Goal: Book appointment/travel/reservation

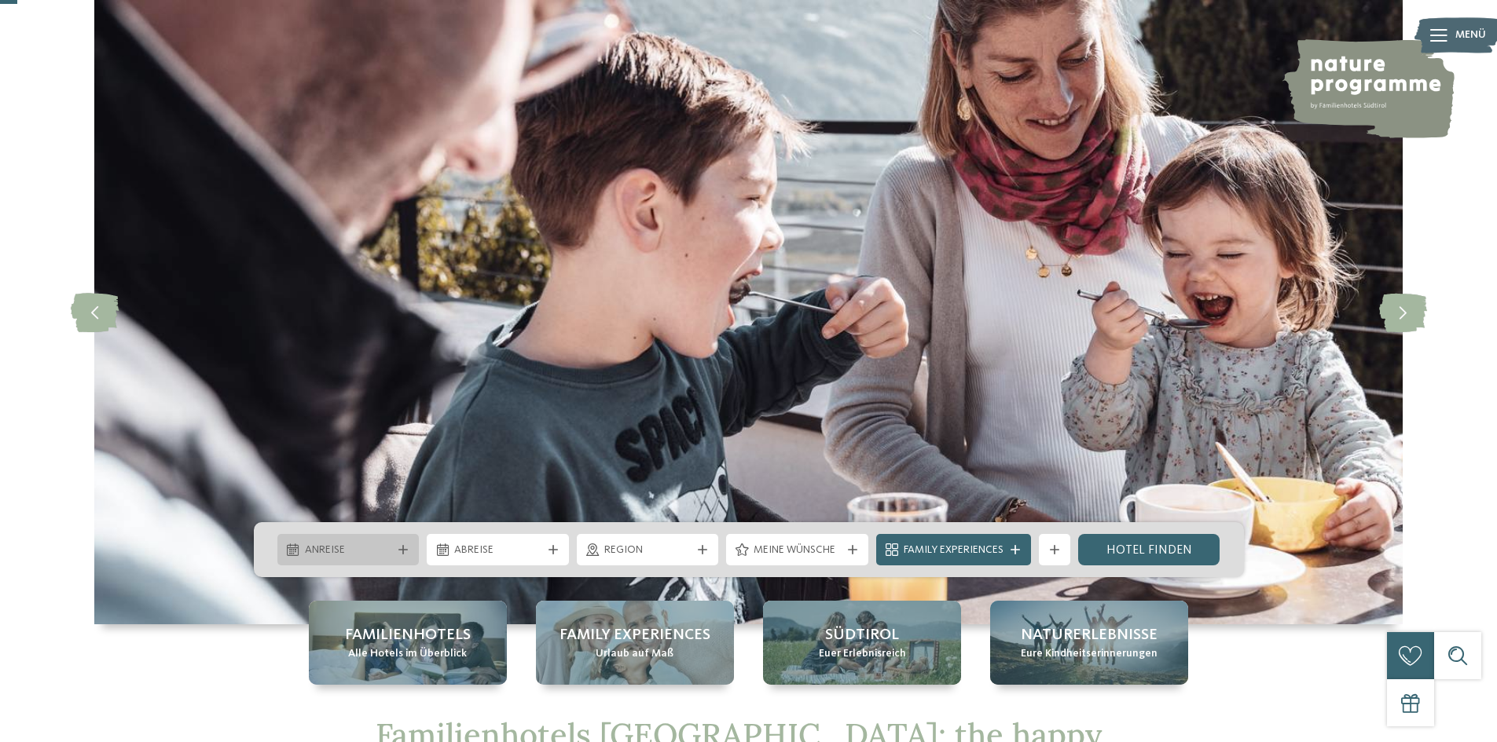
click at [401, 548] on icon at bounding box center [402, 549] width 9 height 9
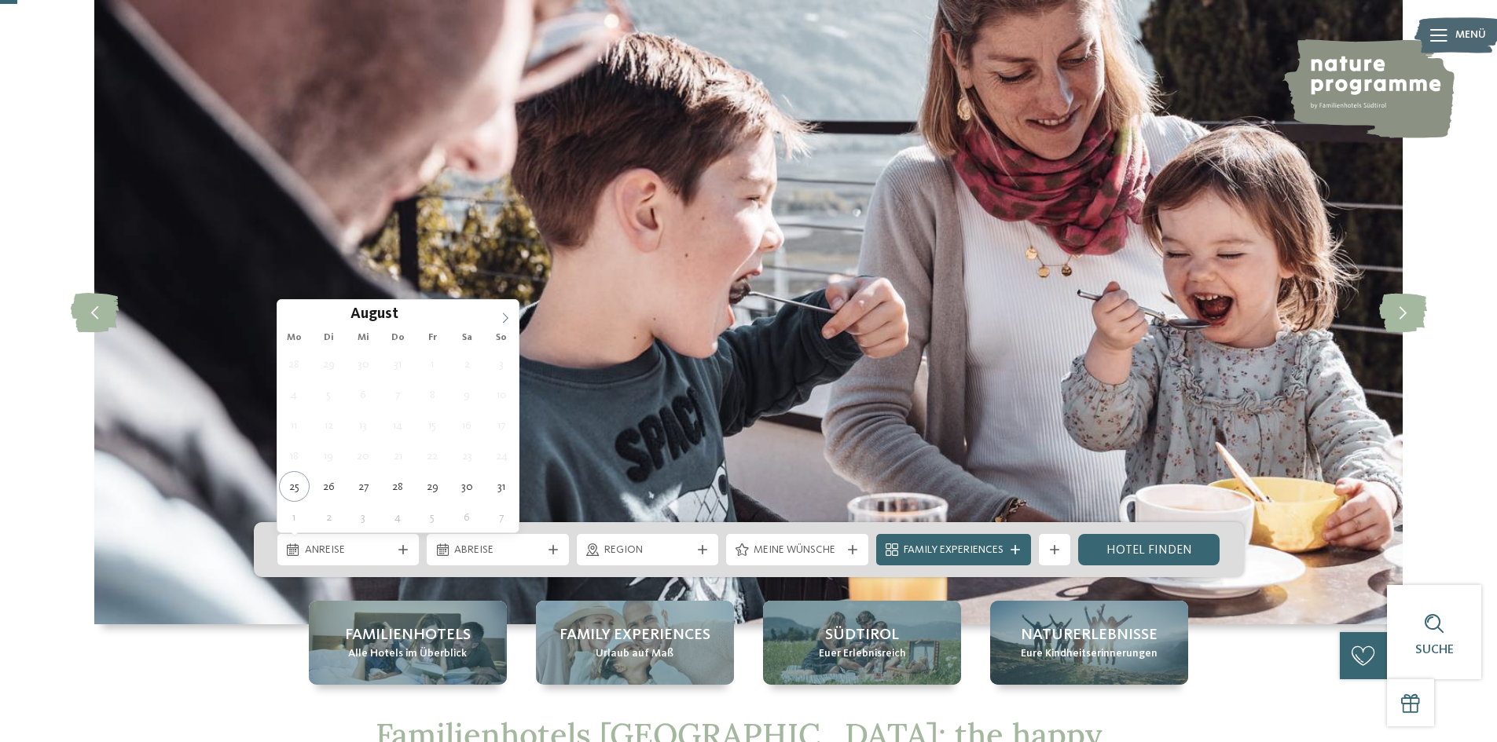
click at [500, 313] on icon at bounding box center [505, 318] width 11 height 11
click at [500, 314] on icon at bounding box center [505, 318] width 11 height 11
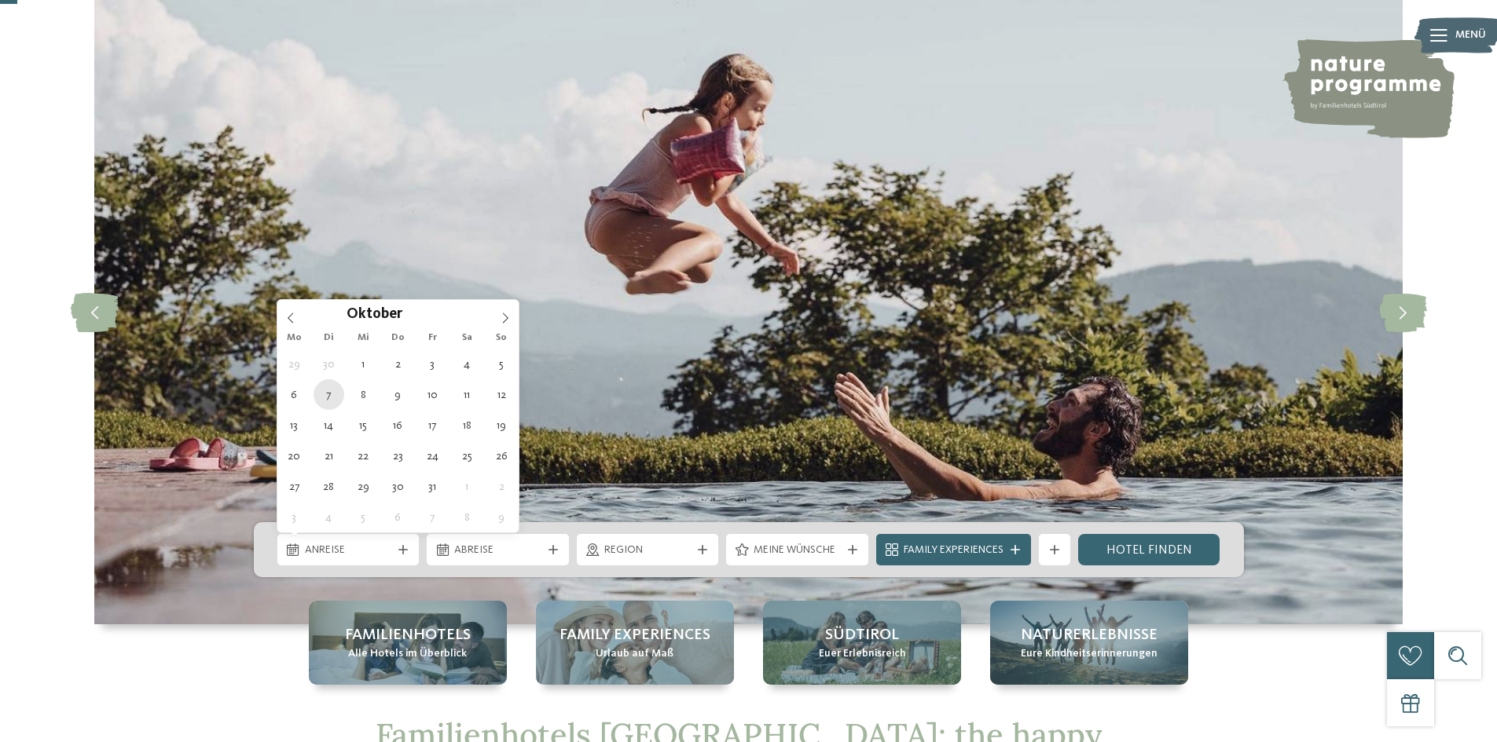
type div "[DATE]"
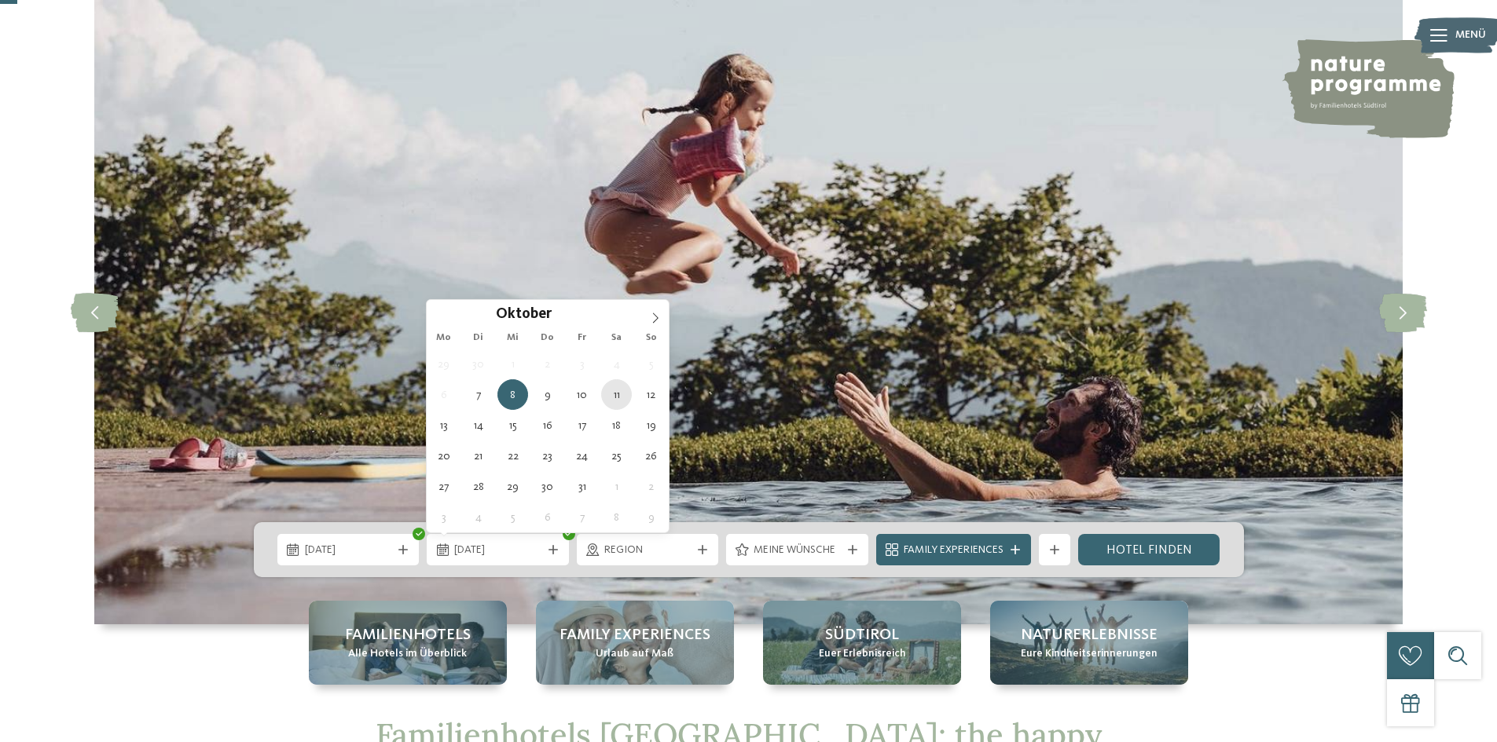
type div "[DATE]"
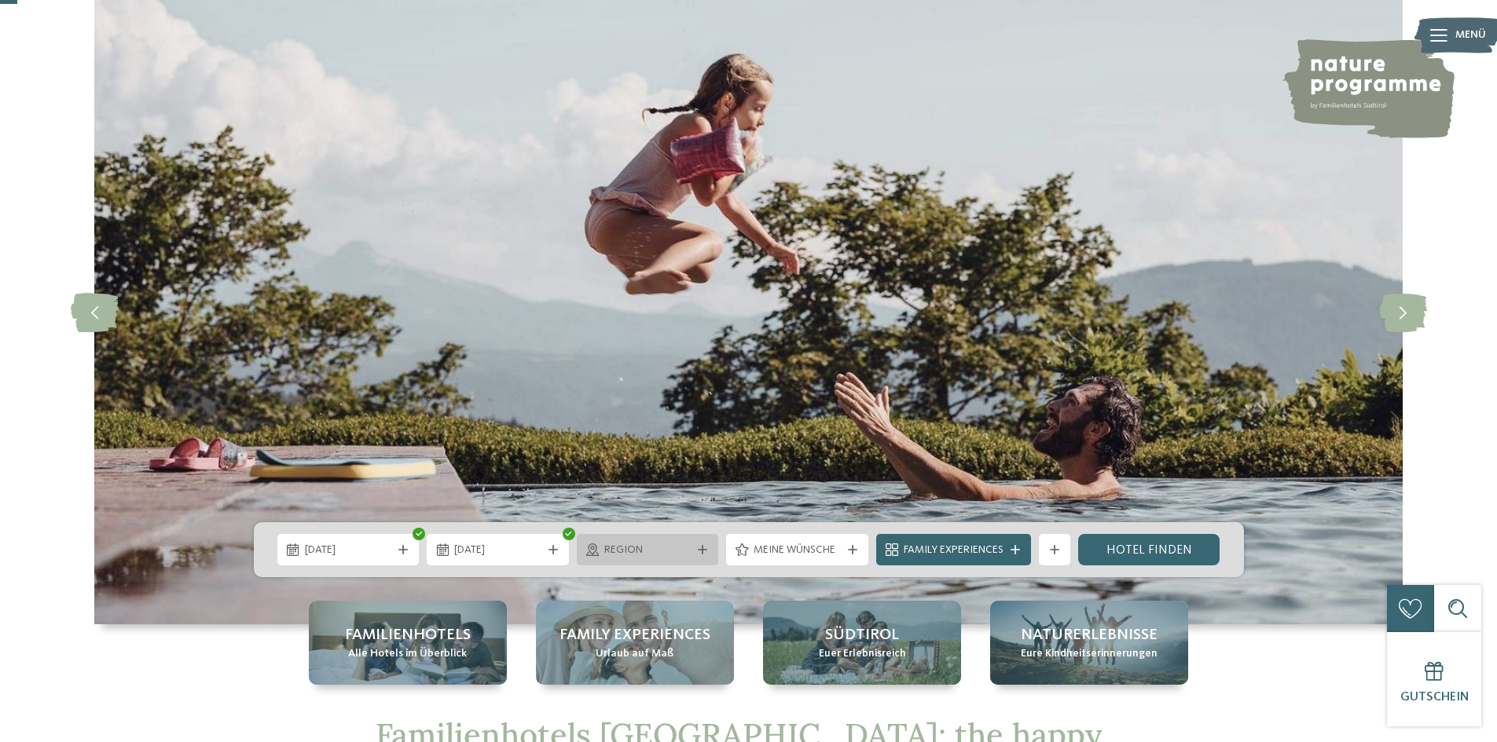
click at [691, 550] on div "Region" at bounding box center [647, 549] width 95 height 17
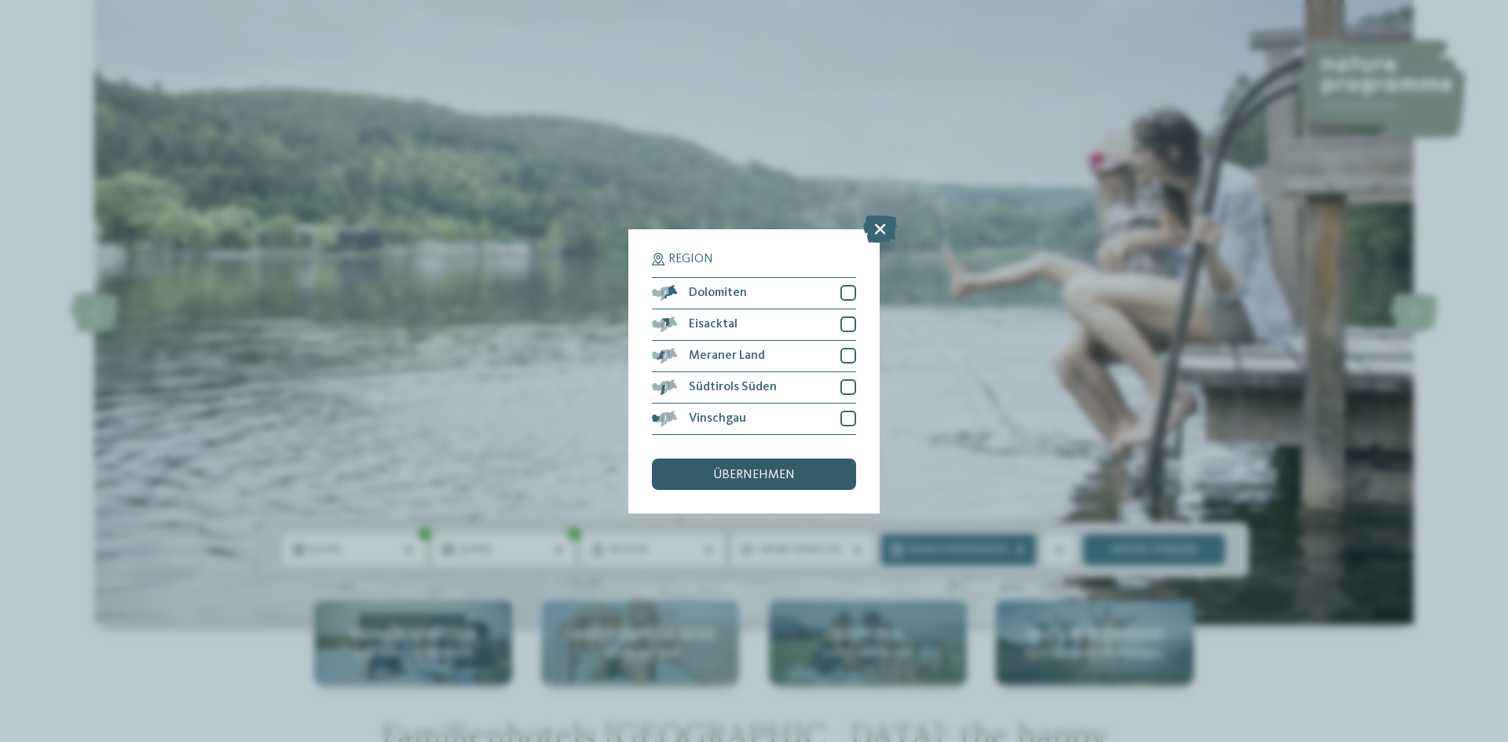
click at [789, 477] on span "übernehmen" at bounding box center [754, 475] width 82 height 13
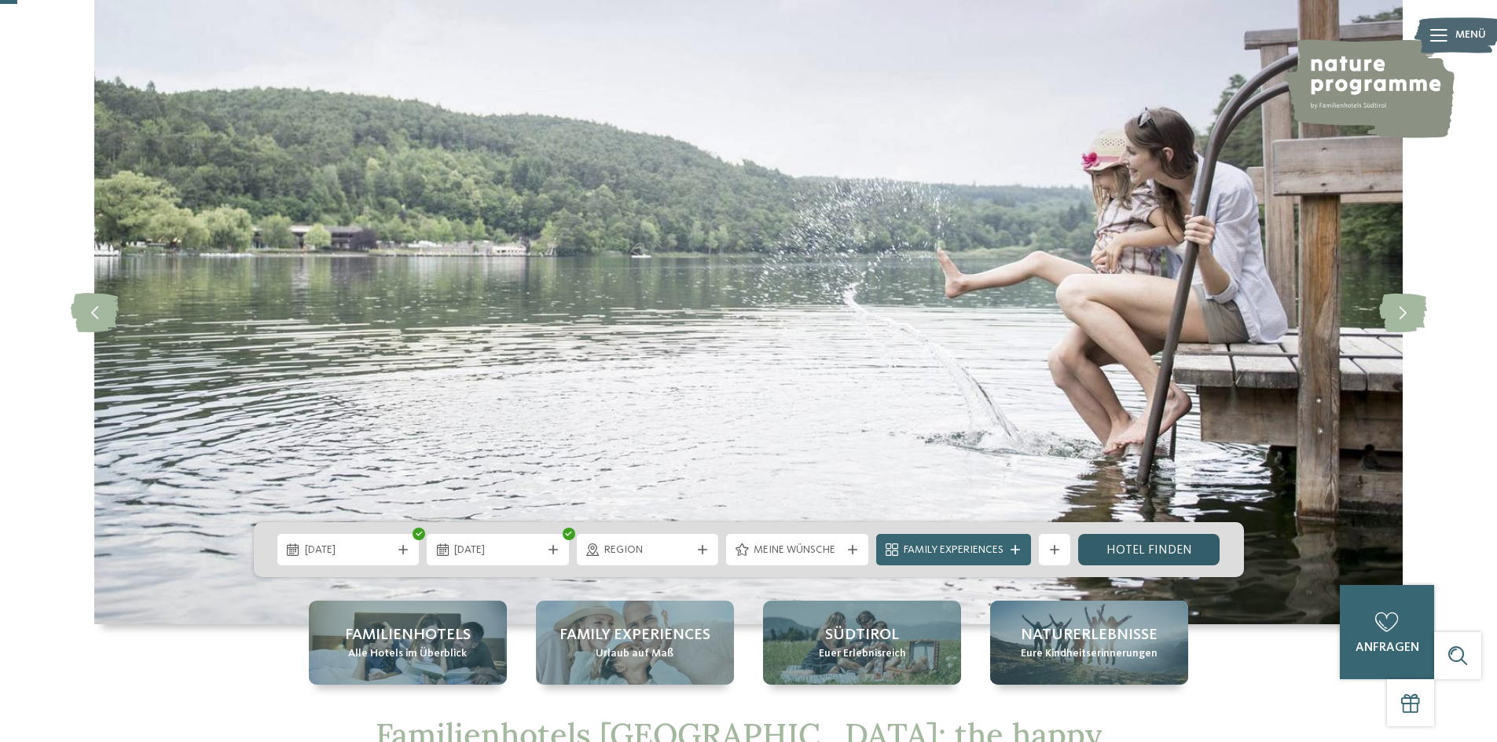
click at [1138, 547] on link "Hotel finden" at bounding box center [1149, 549] width 142 height 31
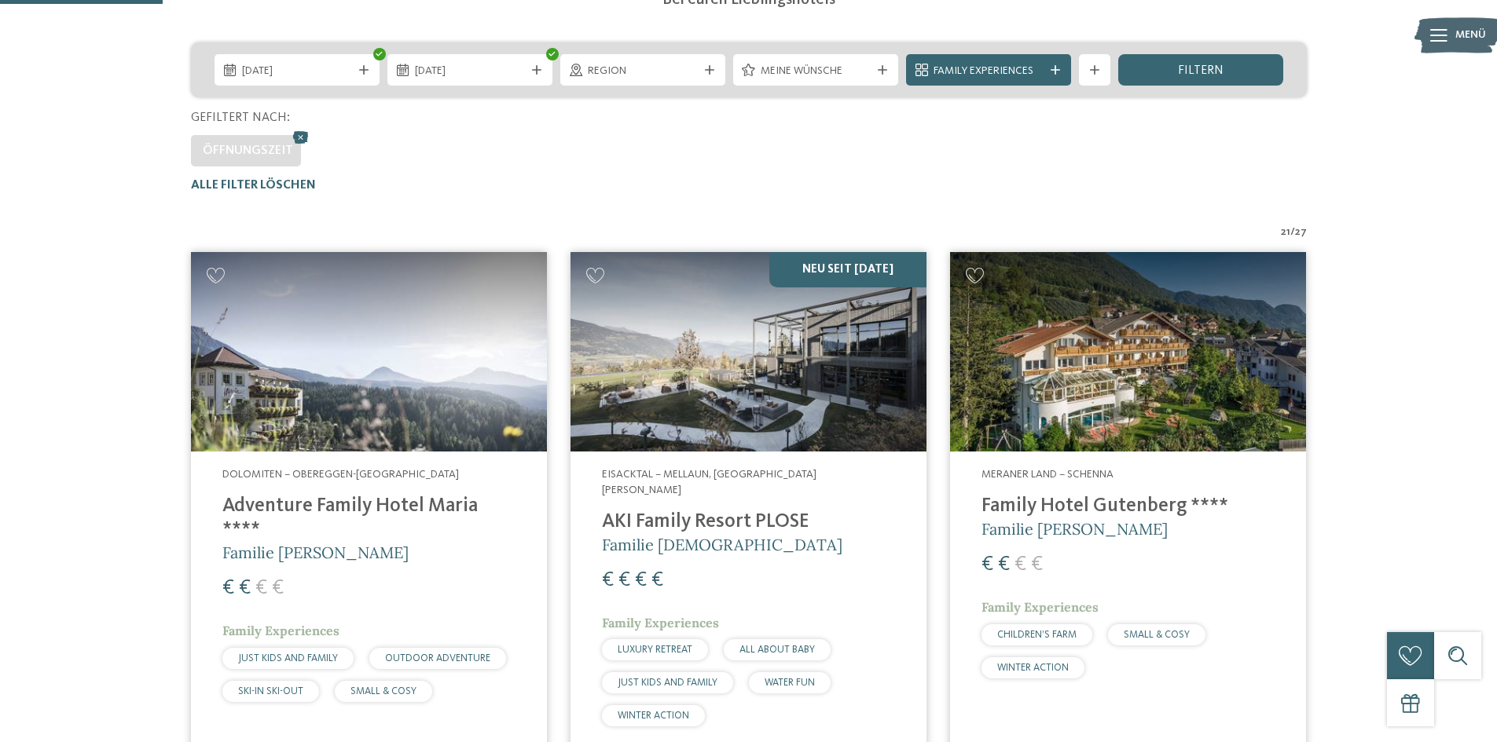
scroll to position [515, 0]
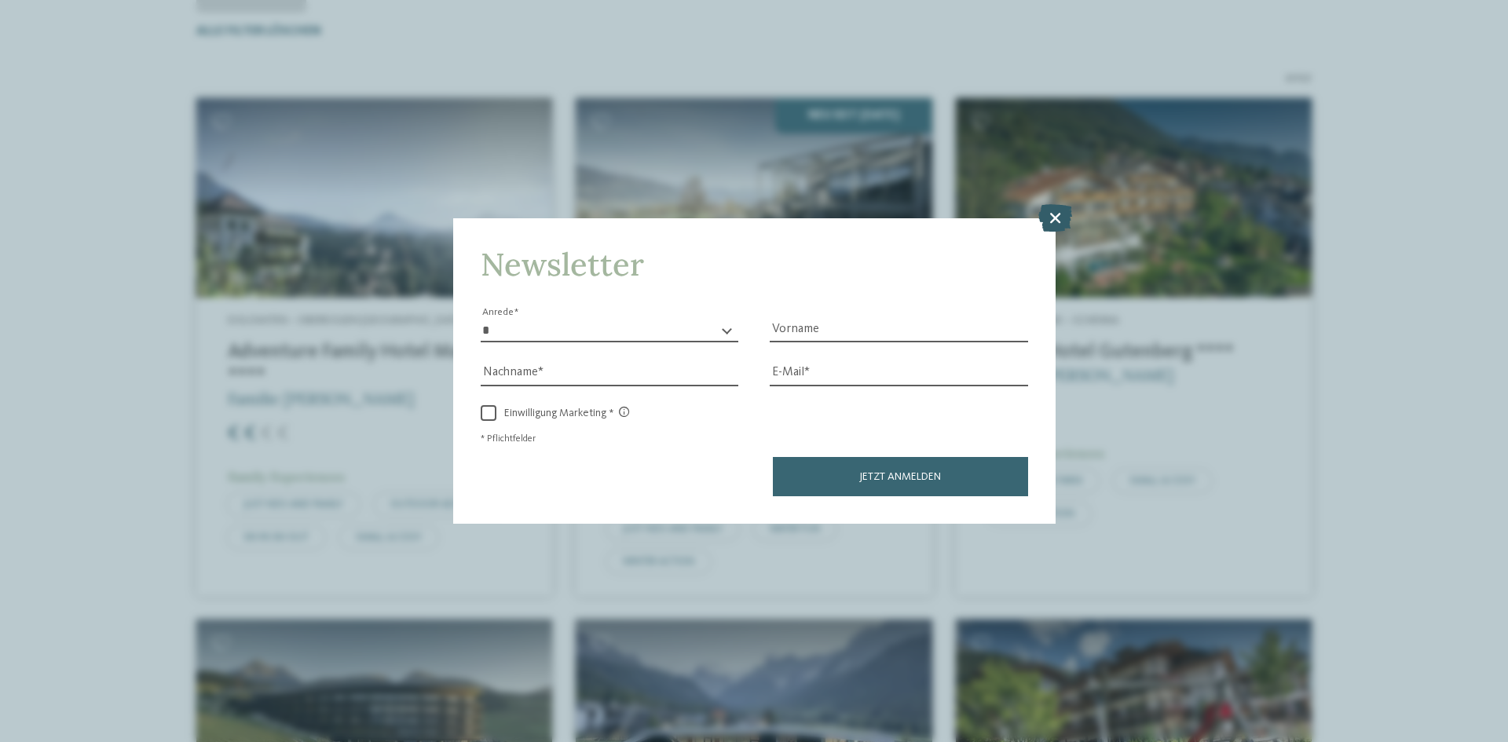
click at [1051, 211] on icon at bounding box center [1056, 217] width 34 height 27
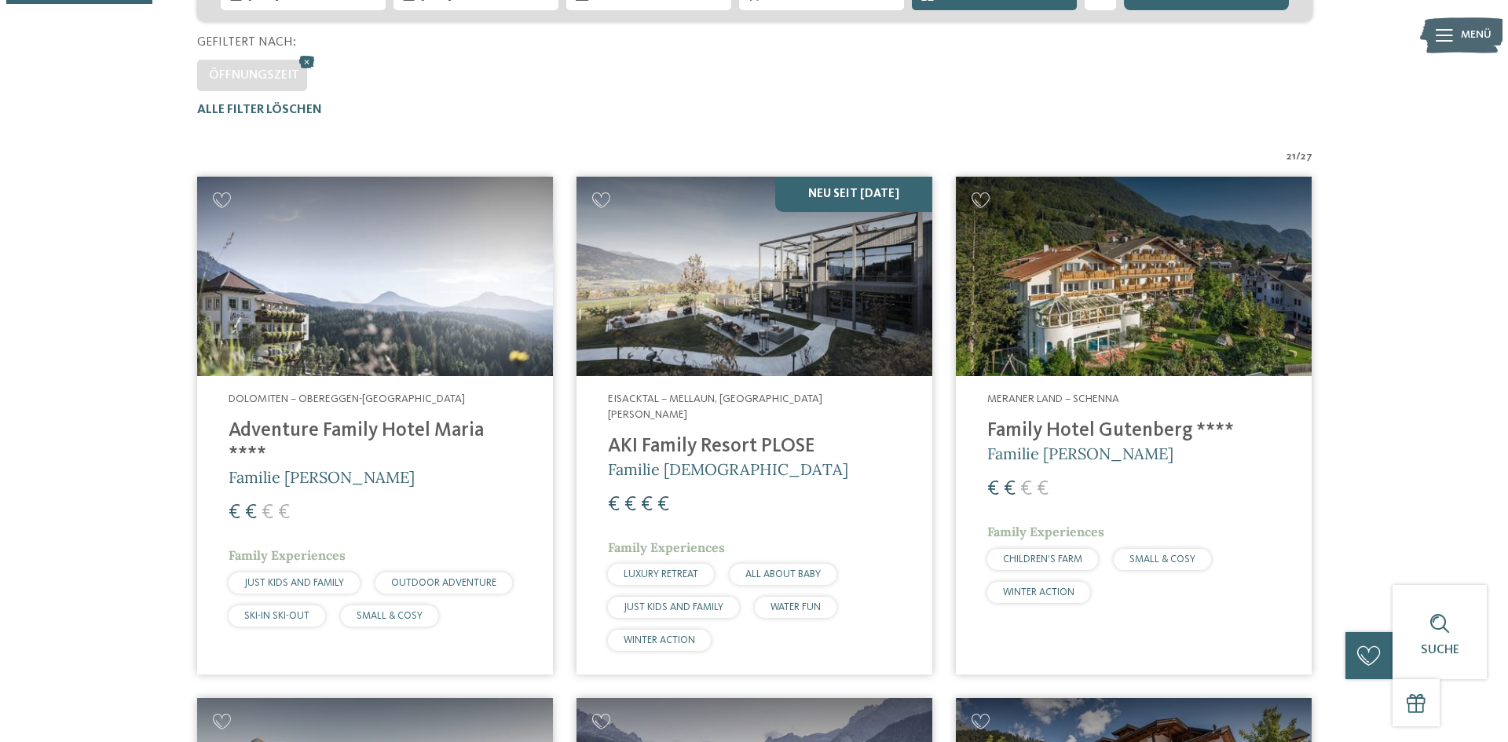
scroll to position [0, 0]
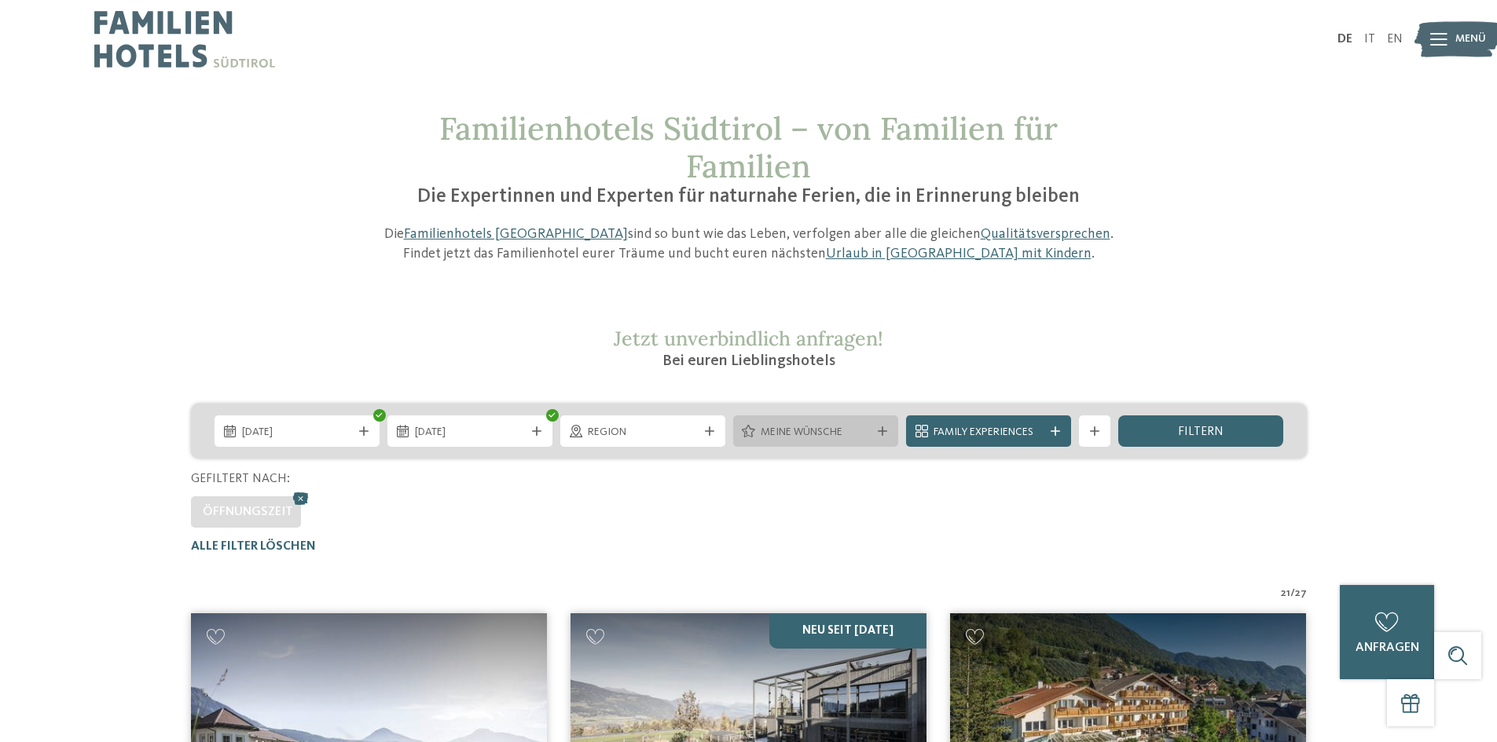
click at [878, 433] on icon at bounding box center [882, 431] width 9 height 9
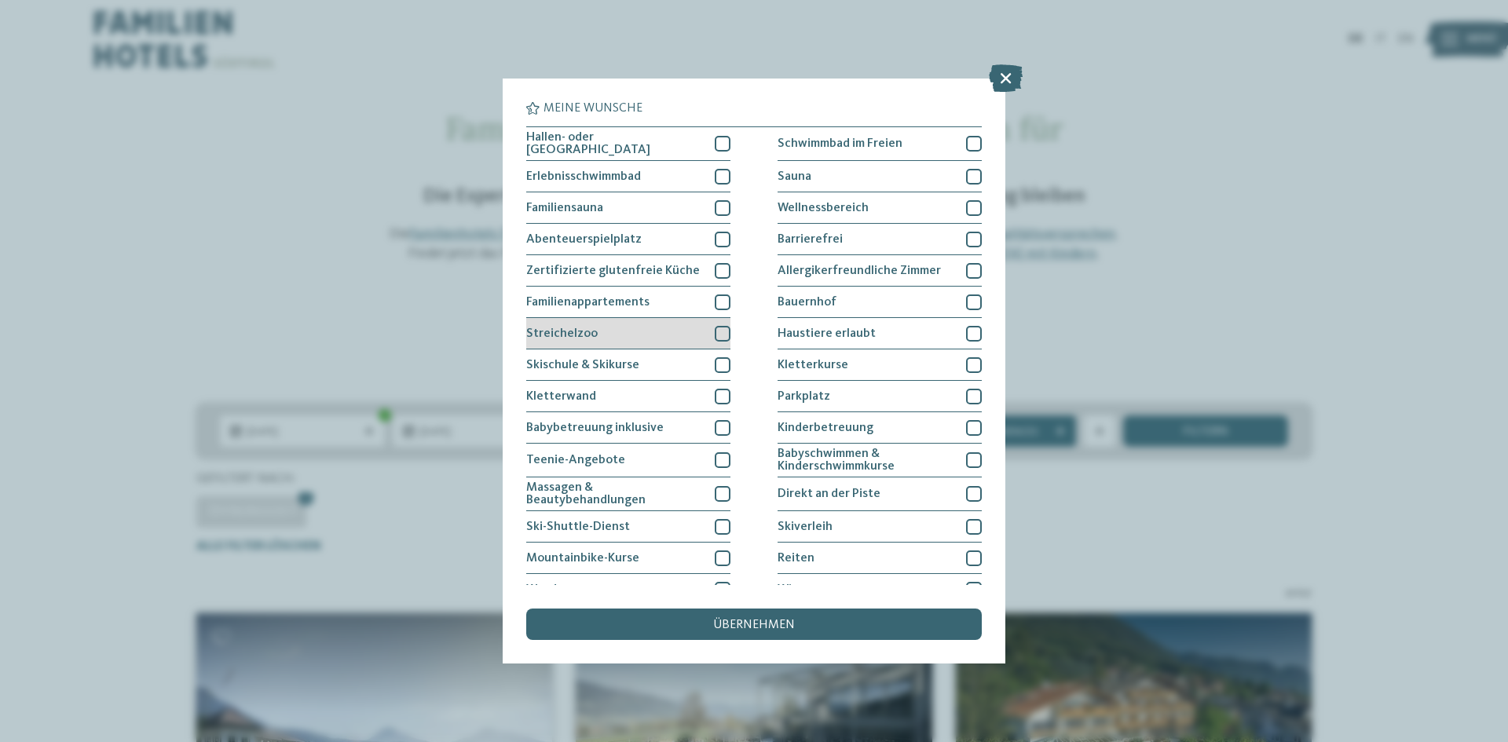
click at [718, 331] on div at bounding box center [723, 334] width 16 height 16
click at [715, 233] on div at bounding box center [723, 240] width 16 height 16
click at [787, 621] on span "übernehmen" at bounding box center [754, 625] width 82 height 13
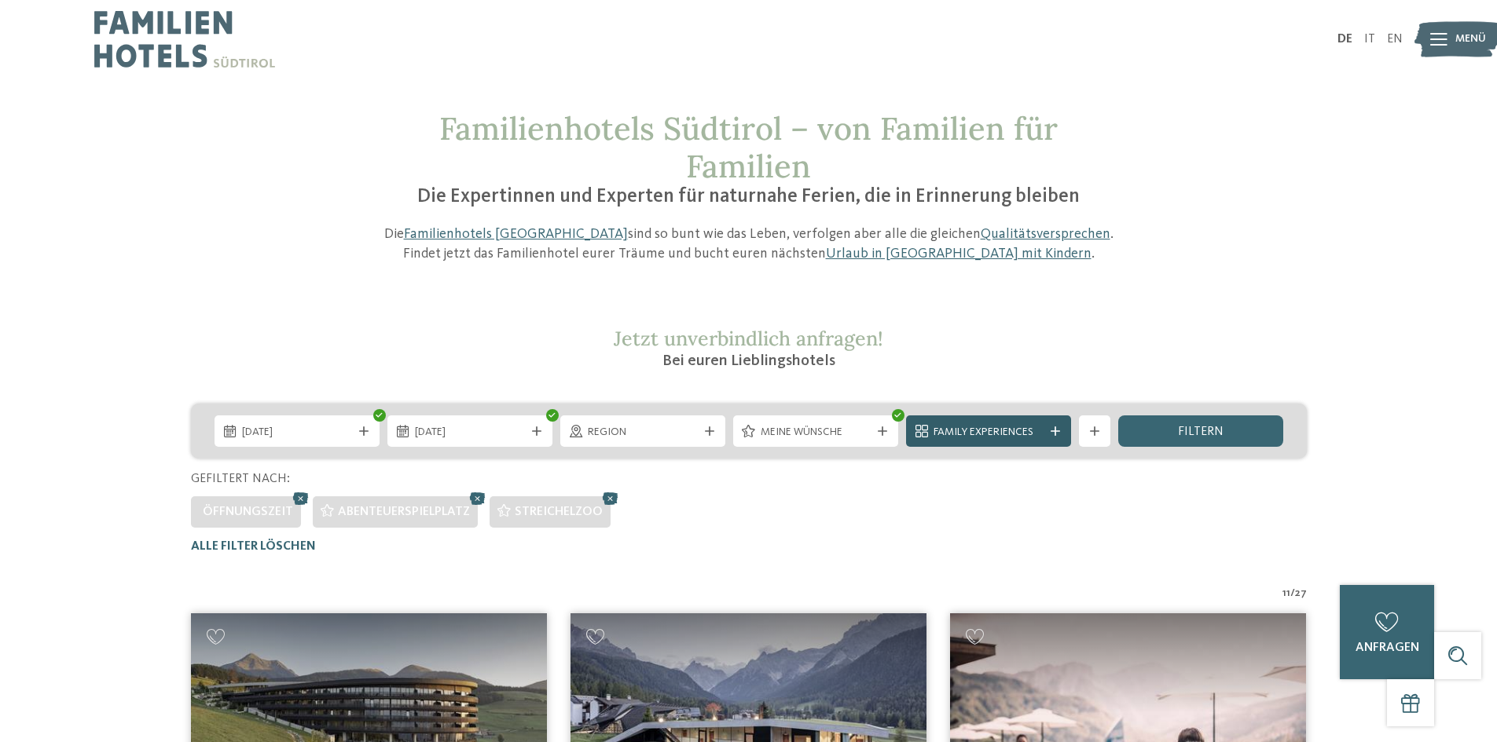
click at [1025, 429] on span "Family Experiences" at bounding box center [988, 433] width 110 height 16
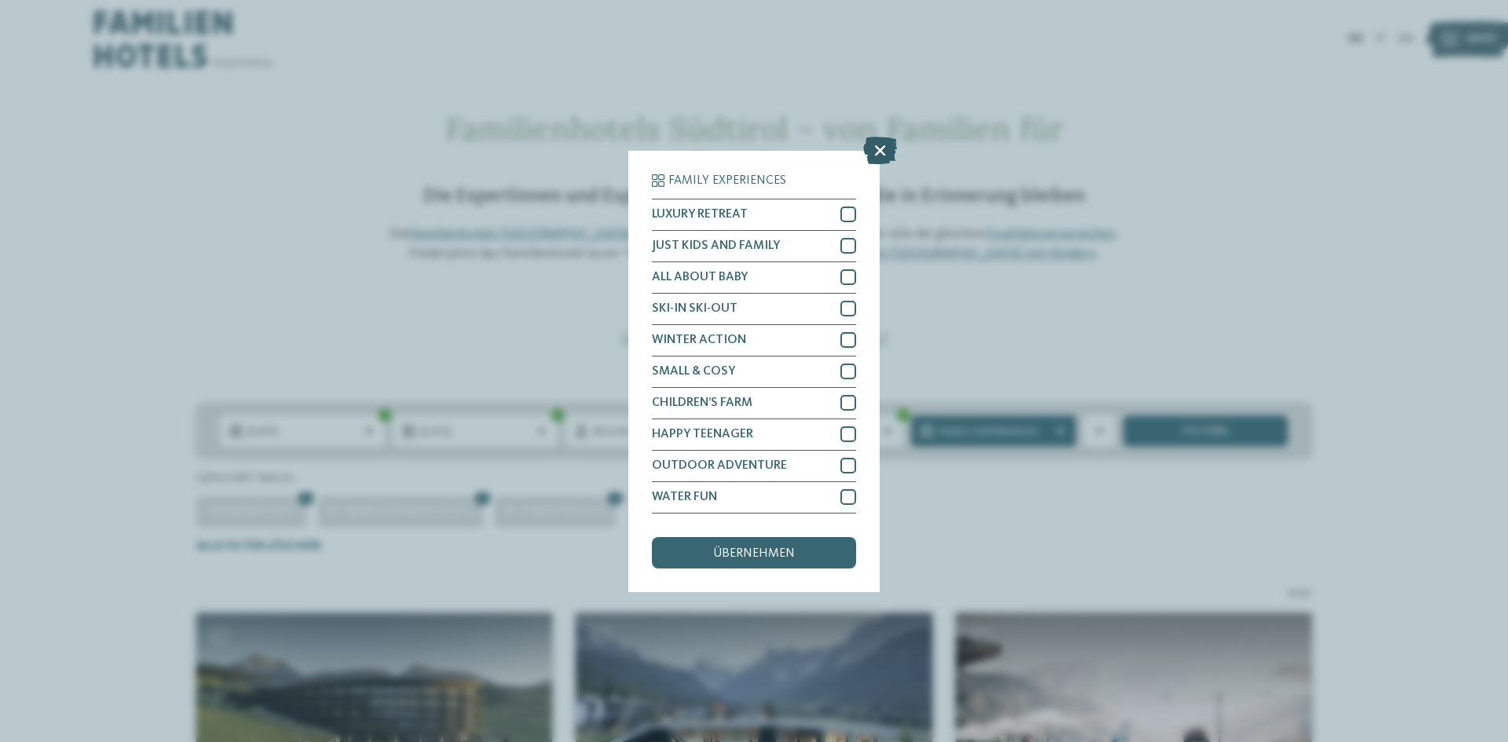
click at [891, 148] on icon at bounding box center [880, 149] width 34 height 27
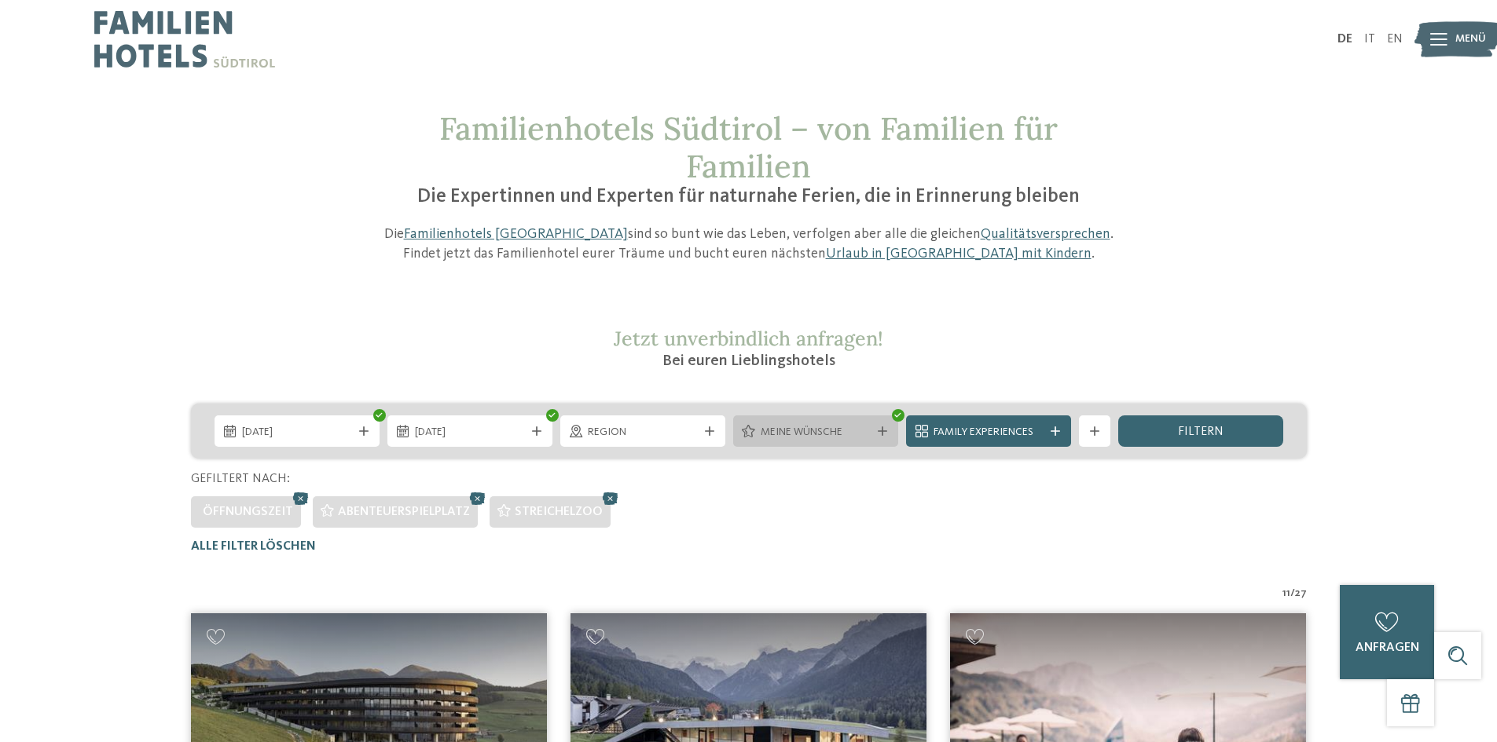
click at [848, 431] on span "Meine Wünsche" at bounding box center [816, 433] width 110 height 16
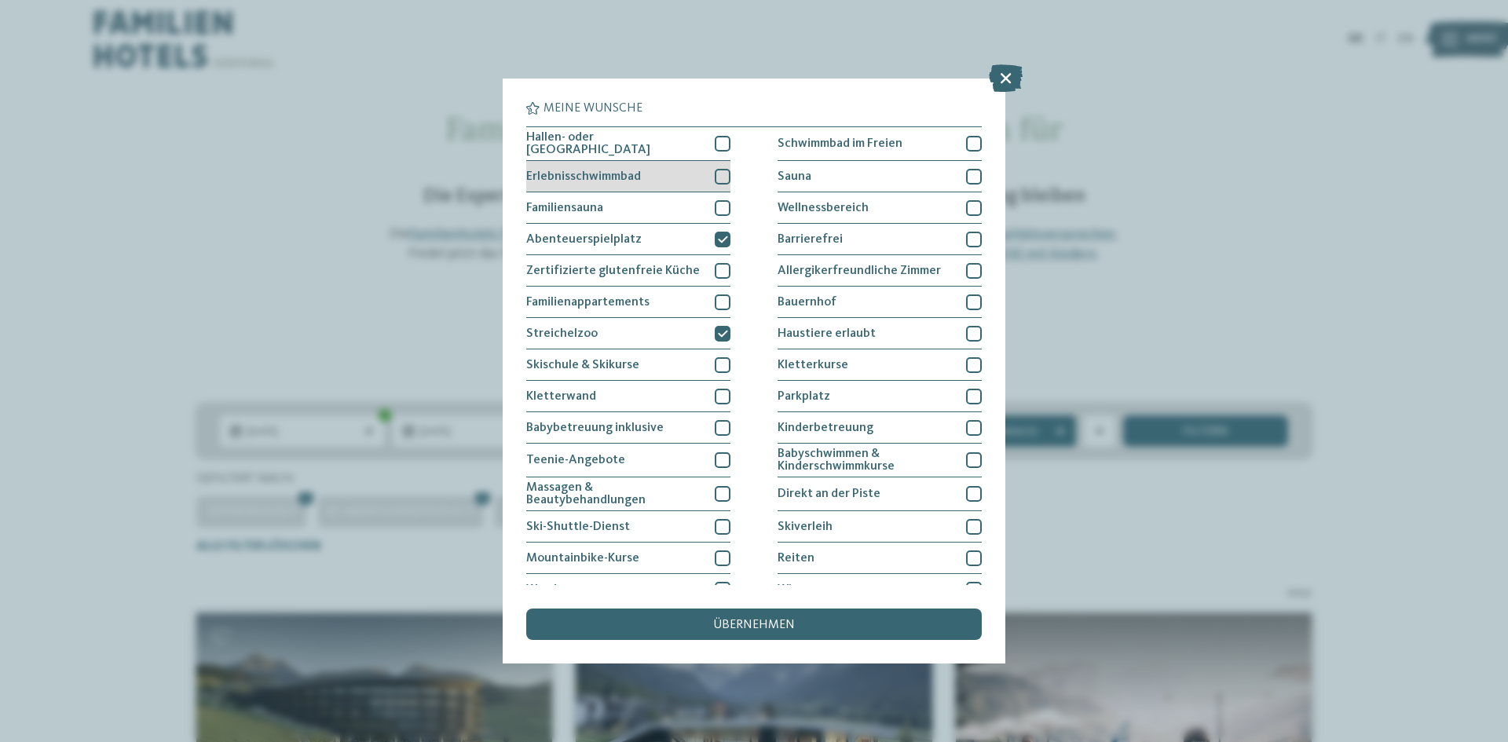
click at [720, 173] on div at bounding box center [723, 177] width 16 height 16
click at [812, 631] on div "übernehmen" at bounding box center [754, 624] width 456 height 31
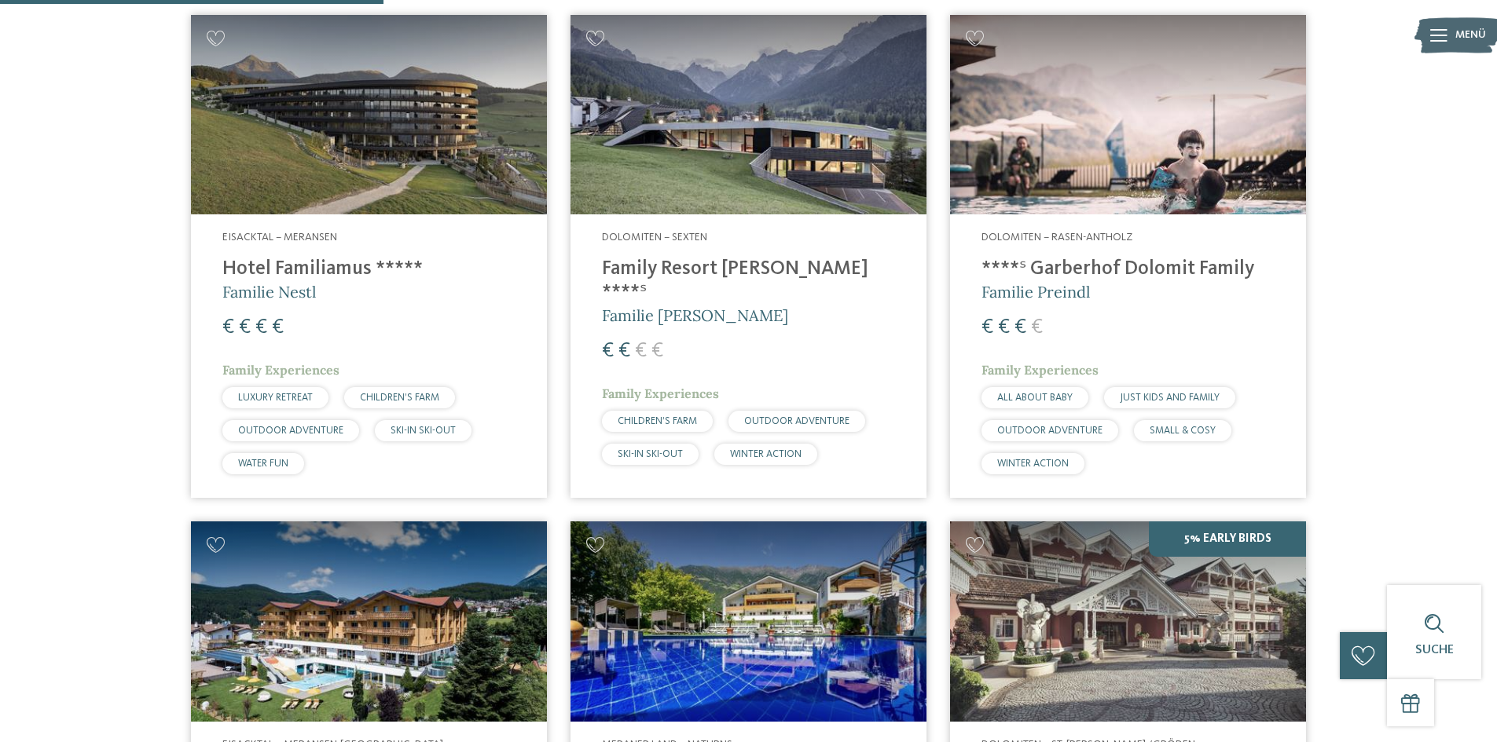
scroll to position [594, 0]
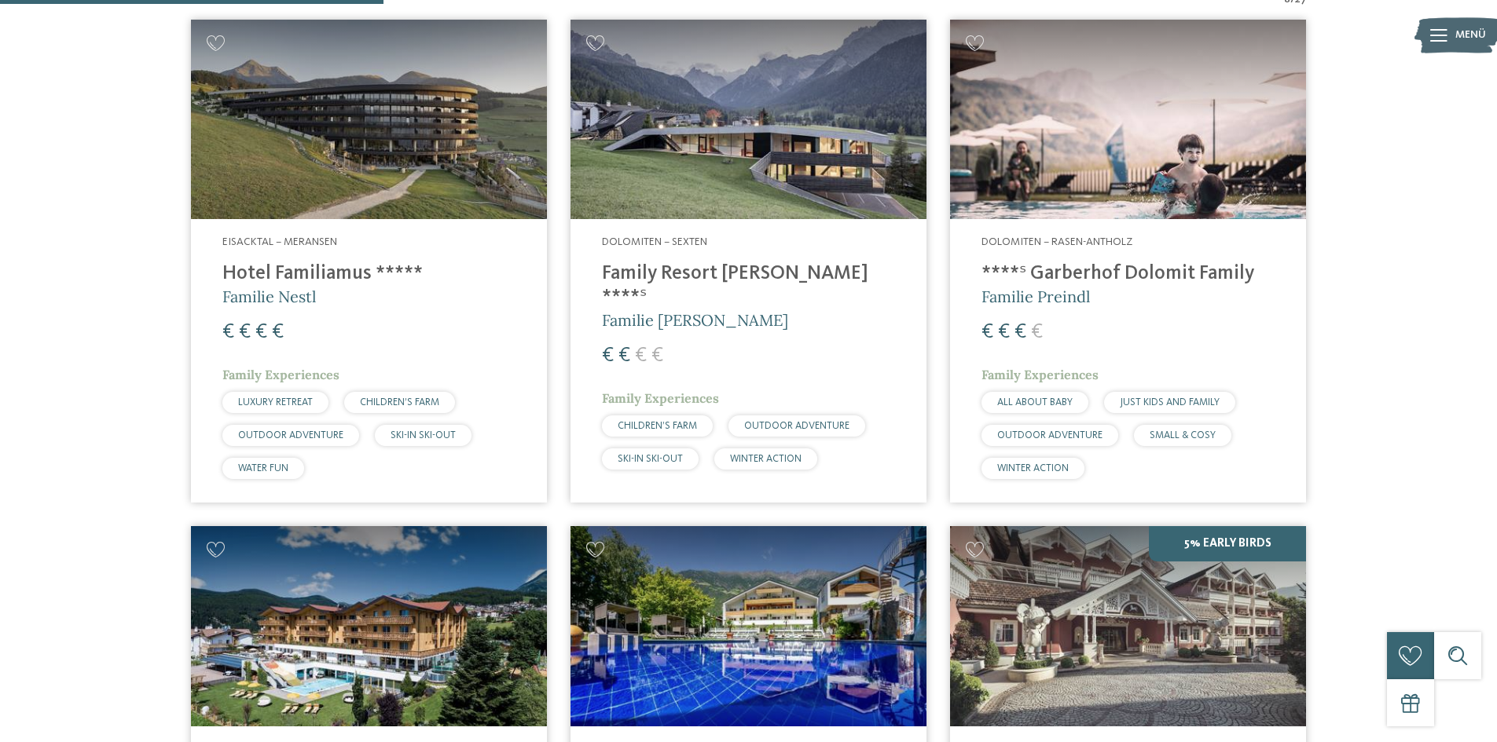
click at [680, 265] on h4 "Family Resort [PERSON_NAME] ****ˢ" at bounding box center [748, 285] width 293 height 47
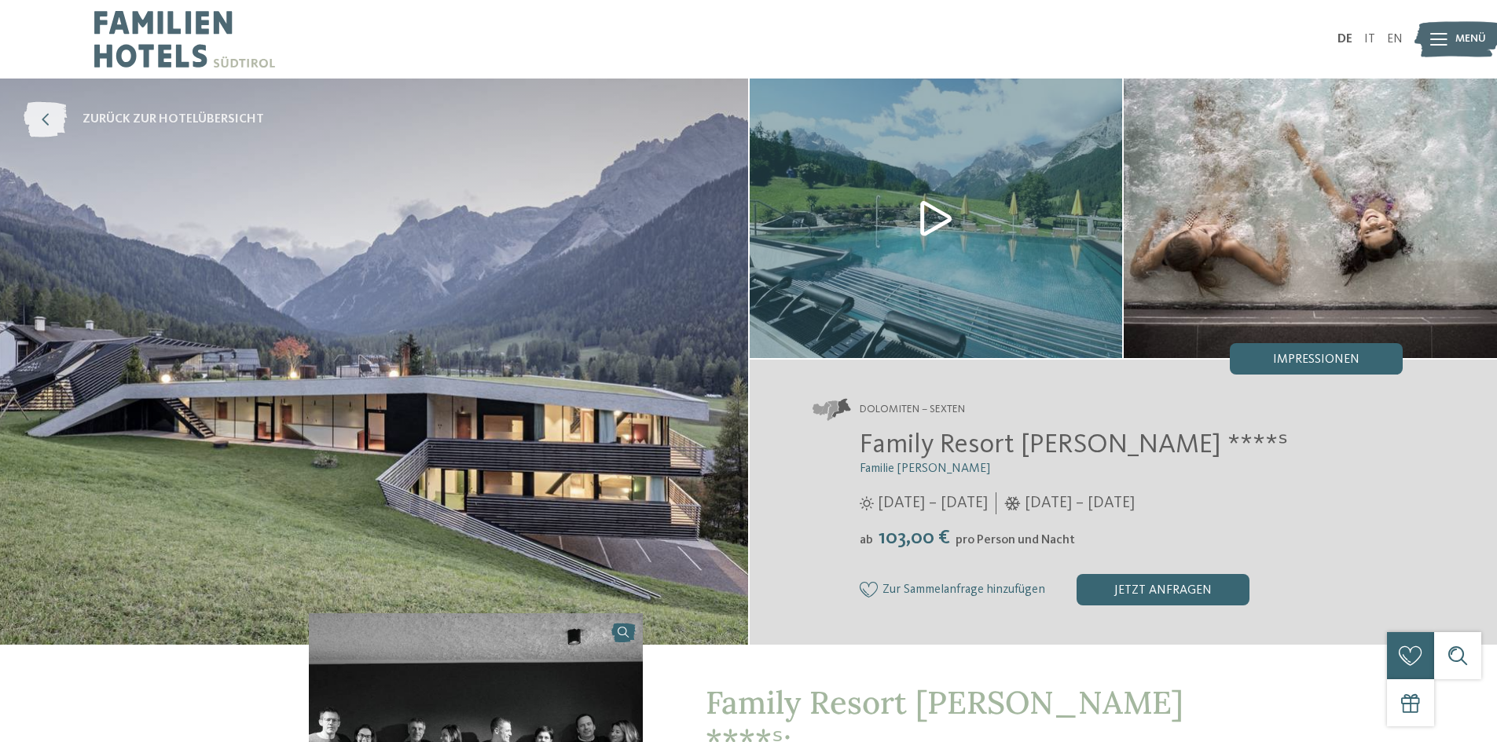
click at [33, 112] on icon at bounding box center [45, 119] width 43 height 35
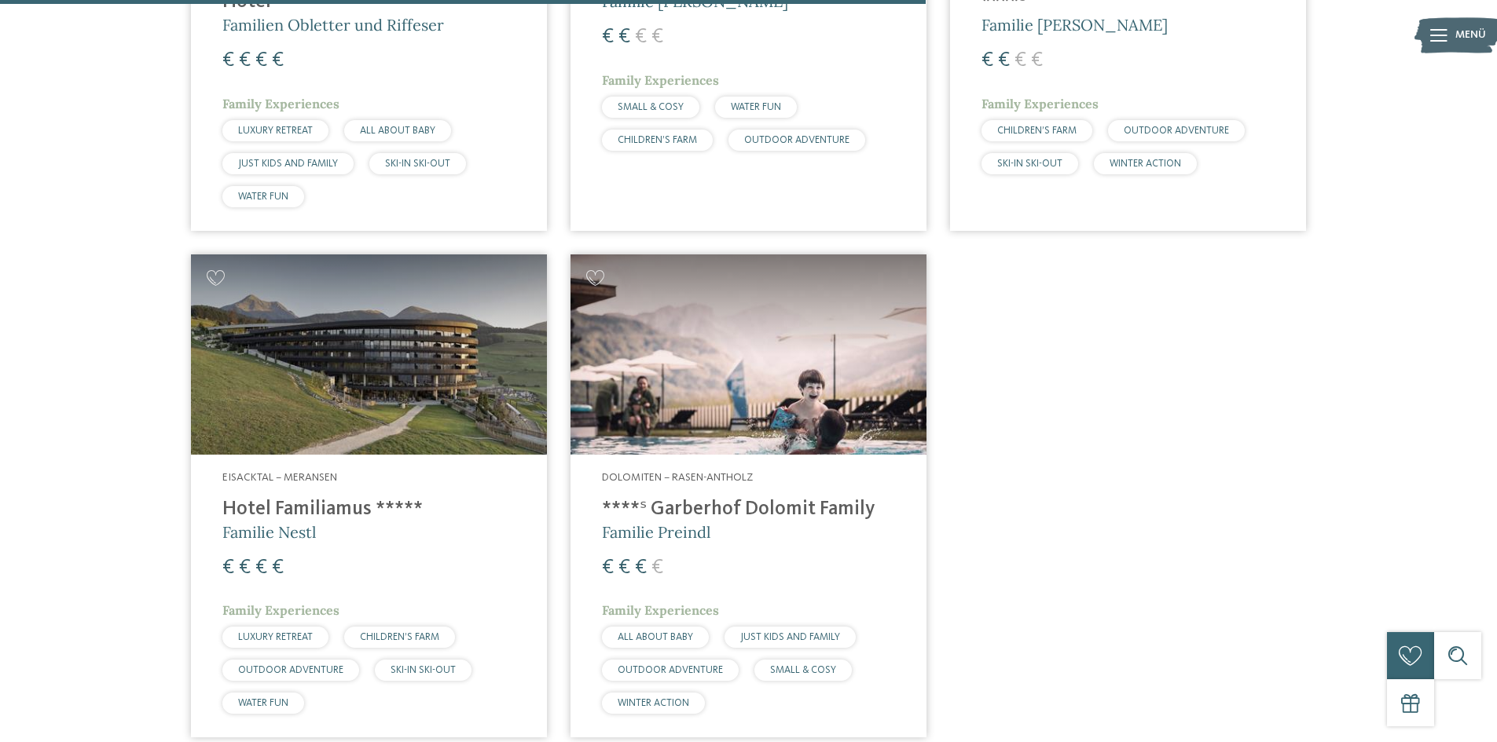
scroll to position [1380, 0]
